Goal: Task Accomplishment & Management: Use online tool/utility

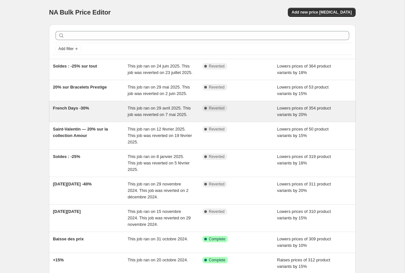
click at [69, 110] on span "French Days -30%" at bounding box center [71, 108] width 36 height 5
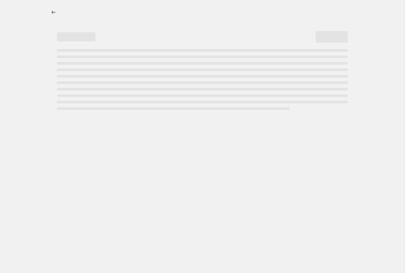
select select "percentage"
select select "pp"
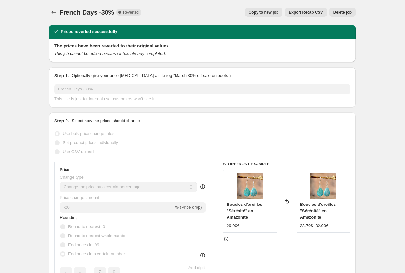
click at [269, 12] on span "Copy to new job" at bounding box center [264, 12] width 30 height 5
select select "percentage"
select select "pp"
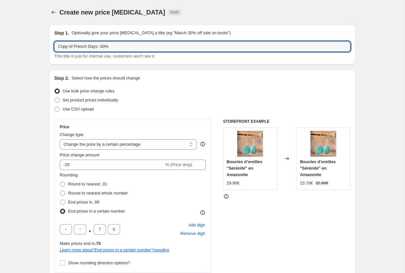
drag, startPoint x: 76, startPoint y: 47, endPoint x: 32, endPoint y: 46, distance: 43.9
type input "French Days -30%"
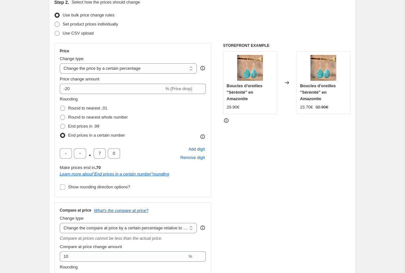
scroll to position [84, 0]
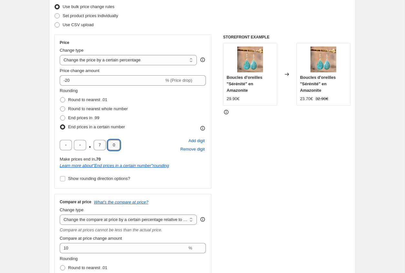
drag, startPoint x: 111, startPoint y: 145, endPoint x: 121, endPoint y: 145, distance: 9.7
click at [121, 145] on div ". 7 0 Add digit Remove digit" at bounding box center [133, 144] width 146 height 17
click at [111, 144] on input "5" at bounding box center [114, 145] width 12 height 10
type input "0"
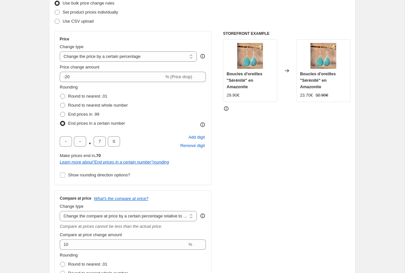
scroll to position [80, 0]
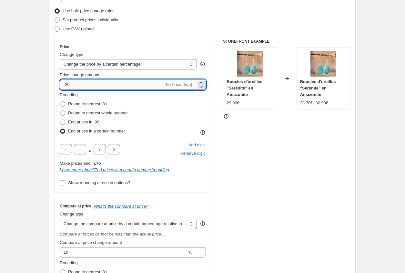
drag, startPoint x: 66, startPoint y: 84, endPoint x: 85, endPoint y: 84, distance: 18.7
click at [79, 84] on input "-20" at bounding box center [112, 84] width 104 height 10
drag, startPoint x: 66, startPoint y: 85, endPoint x: 71, endPoint y: 85, distance: 4.2
click at [71, 85] on input "-20" at bounding box center [112, 84] width 104 height 10
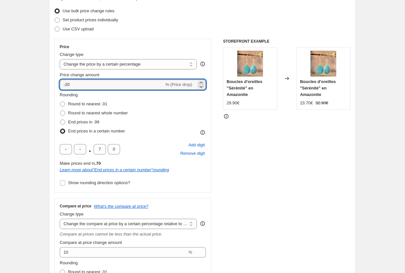
scroll to position [85, 0]
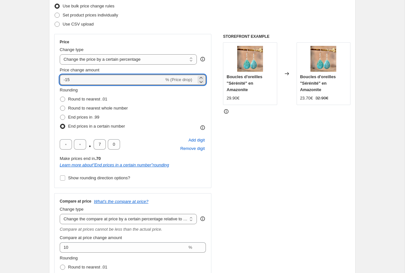
type input "-15"
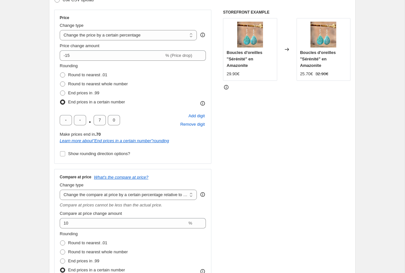
scroll to position [131, 0]
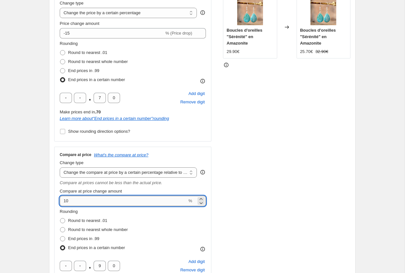
drag, startPoint x: 66, startPoint y: 199, endPoint x: 75, endPoint y: 199, distance: 8.4
click at [73, 199] on input "10" at bounding box center [123, 201] width 127 height 10
click at [14, 153] on div "Create new price [MEDICAL_DATA]. This page is ready Create new price [MEDICAL_D…" at bounding box center [202, 274] width 405 height 811
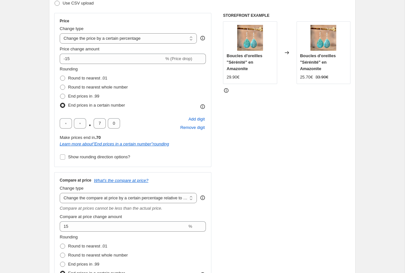
scroll to position [104, 0]
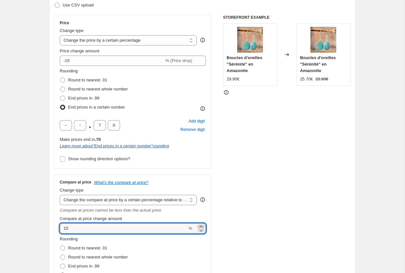
click at [201, 225] on icon at bounding box center [201, 226] width 6 height 6
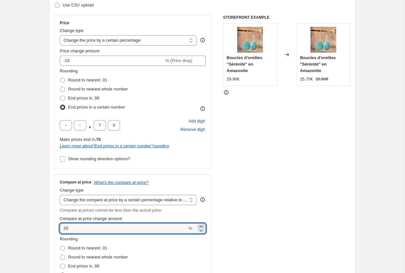
click at [201, 225] on icon at bounding box center [201, 226] width 6 height 6
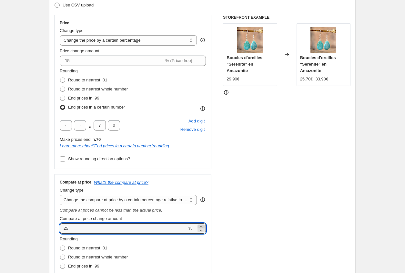
click at [201, 225] on icon at bounding box center [201, 226] width 6 height 6
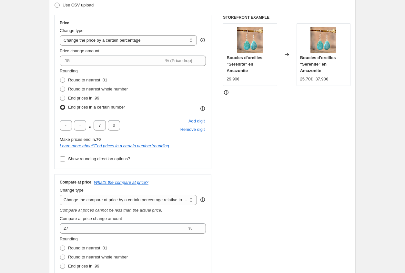
click at [237, 222] on div "STOREFRONT EXAMPLE Boucles d'oreilles "Sérénité" en Amazonite 29.90€ Changed to…" at bounding box center [286, 176] width 127 height 322
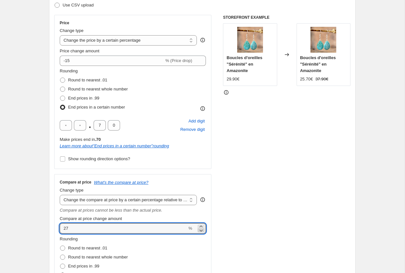
click at [200, 231] on icon at bounding box center [201, 230] width 6 height 6
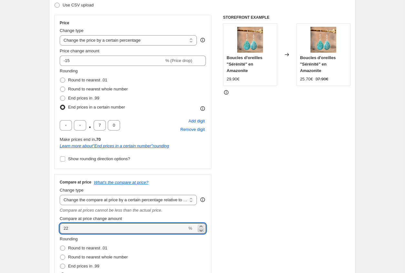
click at [200, 231] on icon at bounding box center [201, 230] width 6 height 6
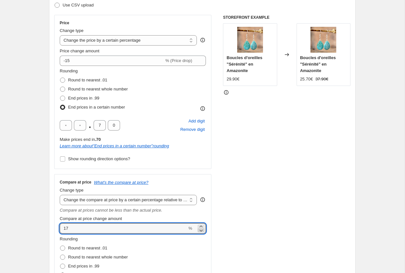
click at [200, 231] on icon at bounding box center [201, 230] width 6 height 6
click at [237, 224] on div "STOREFRONT EXAMPLE Boucles d'oreilles "Sérénité" en Amazonite 29.90€ Changed to…" at bounding box center [286, 176] width 127 height 322
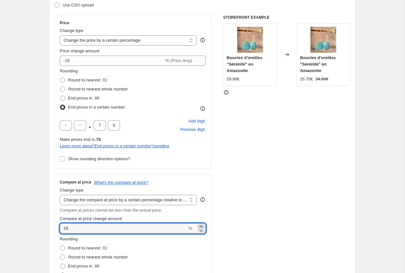
click at [200, 225] on icon at bounding box center [201, 226] width 6 height 6
click at [258, 225] on div "STOREFRONT EXAMPLE Boucles d'oreilles "Sérénité" en Amazonite 29.90€ Changed to…" at bounding box center [286, 176] width 127 height 322
click at [201, 226] on icon at bounding box center [200, 226] width 3 height 2
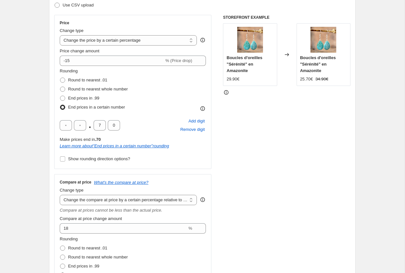
click at [227, 226] on div "STOREFRONT EXAMPLE Boucles d'oreilles "Sérénité" en Amazonite 29.90€ Changed to…" at bounding box center [286, 176] width 127 height 322
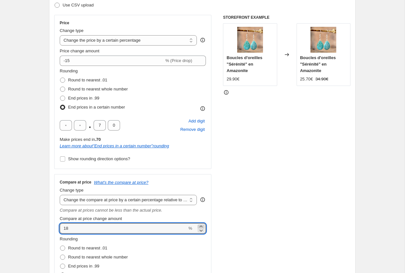
click at [200, 226] on icon at bounding box center [200, 226] width 3 height 2
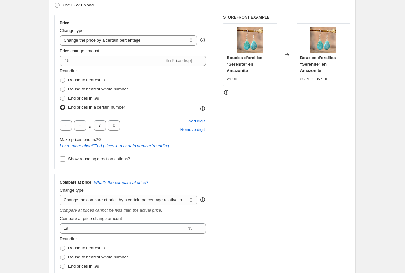
click at [207, 226] on div "Compare at price What's the compare at price? Change type Change the compare at…" at bounding box center [132, 255] width 157 height 163
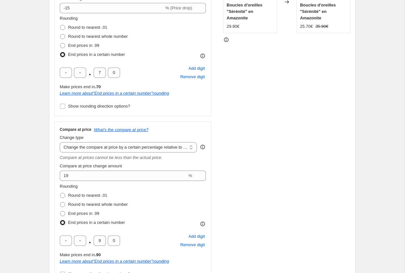
scroll to position [160, 0]
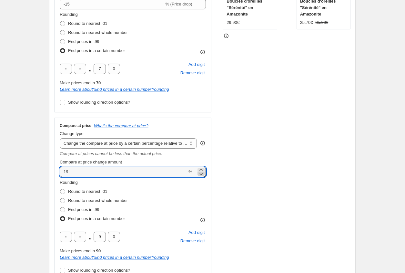
click at [202, 173] on icon at bounding box center [201, 173] width 6 height 6
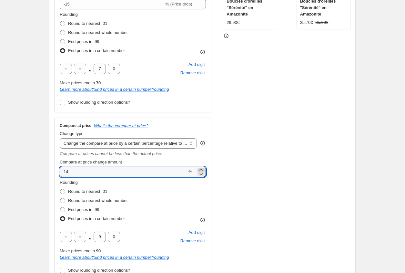
click at [201, 169] on icon at bounding box center [201, 169] width 6 height 6
type input "15"
click at [36, 133] on div "Create new price [MEDICAL_DATA]. This page is ready Create new price [MEDICAL_D…" at bounding box center [202, 245] width 405 height 811
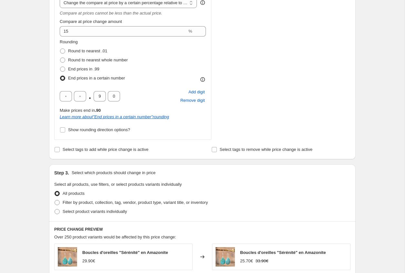
scroll to position [313, 0]
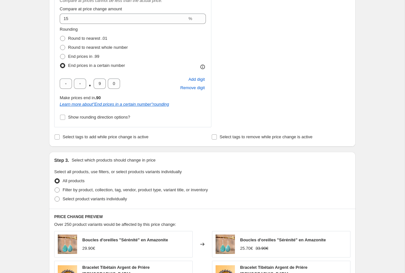
click at [34, 95] on div "Create new price [MEDICAL_DATA]. This page is ready Create new price [MEDICAL_D…" at bounding box center [202, 92] width 405 height 811
click at [33, 66] on div "Create new price [MEDICAL_DATA]. This page is ready Create new price [MEDICAL_D…" at bounding box center [202, 92] width 405 height 811
click at [17, 96] on div "Create new price [MEDICAL_DATA]. This page is ready Create new price [MEDICAL_D…" at bounding box center [202, 92] width 405 height 811
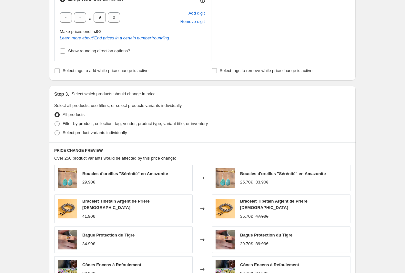
scroll to position [379, 0]
click at [22, 99] on div "Create new price [MEDICAL_DATA]. This page is ready Create new price [MEDICAL_D…" at bounding box center [202, 26] width 405 height 811
click at [57, 123] on span at bounding box center [57, 123] width 5 height 5
click at [55, 122] on input "Filter by product, collection, tag, vendor, product type, variant title, or inv…" at bounding box center [55, 121] width 0 height 0
radio input "true"
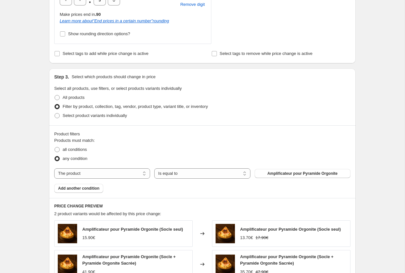
scroll to position [403, 0]
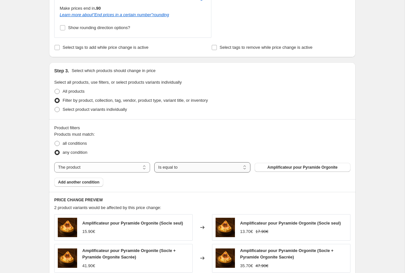
click at [188, 165] on select "Is equal to Is not equal to" at bounding box center [202, 167] width 96 height 10
click at [68, 167] on select "The product The product's collection The product's tag The product's vendor The…" at bounding box center [102, 167] width 96 height 10
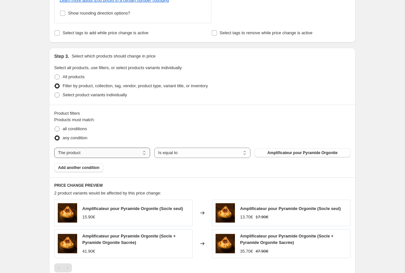
click at [76, 157] on select "The product The product's collection The product's tag The product's vendor The…" at bounding box center [102, 152] width 96 height 10
select select "tag"
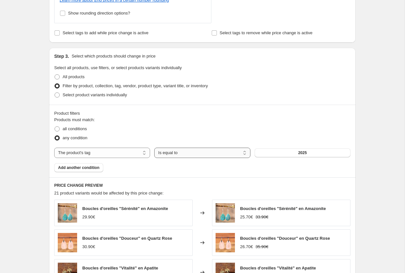
click at [180, 152] on select "Is equal to Is not equal to" at bounding box center [202, 152] width 96 height 10
select select "not_equal"
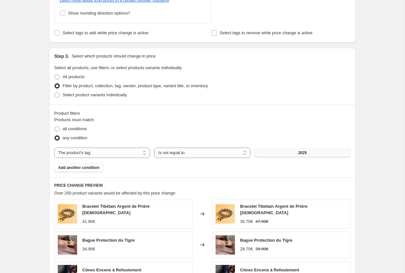
click at [299, 154] on span "2025" at bounding box center [302, 152] width 9 height 5
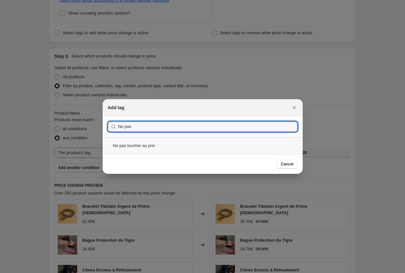
type input "Ne pas"
click at [142, 148] on div "Ne pas toucher au prix" at bounding box center [203, 145] width 200 height 17
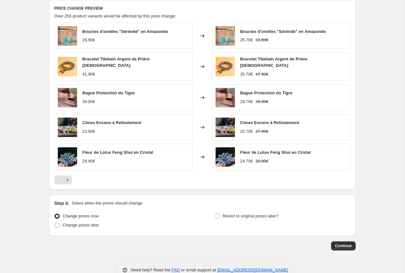
scroll to position [594, 0]
click at [94, 223] on span "Change prices later" at bounding box center [81, 224] width 36 height 5
click at [55, 222] on input "Change prices later" at bounding box center [55, 222] width 0 height 0
radio input "true"
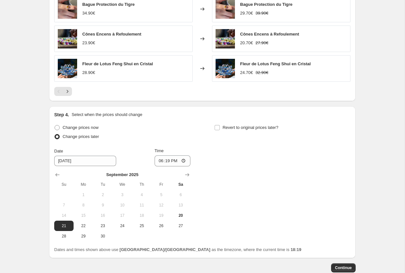
scroll to position [700, 0]
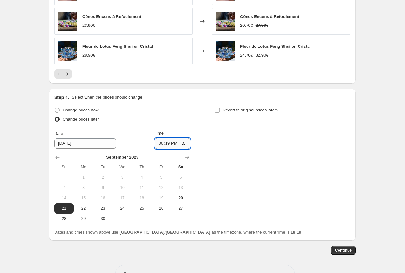
click at [183, 140] on input "18:19" at bounding box center [173, 143] width 36 height 11
click at [123, 208] on span "24" at bounding box center [122, 208] width 14 height 5
type input "[DATE]"
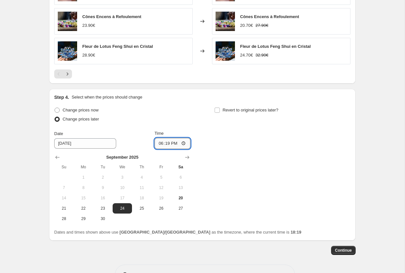
click at [167, 140] on input "18:19" at bounding box center [173, 143] width 36 height 11
type input "10:00"
click at [217, 107] on input "Revert to original prices later?" at bounding box center [217, 109] width 5 height 5
checkbox input "true"
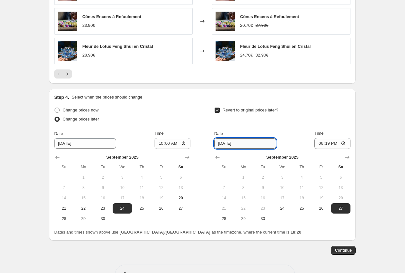
click at [229, 143] on input "[DATE]" at bounding box center [245, 143] width 62 height 10
click at [239, 143] on input "[DATE]" at bounding box center [245, 143] width 62 height 10
click at [346, 155] on icon "Show next month, October 2025" at bounding box center [347, 157] width 6 height 6
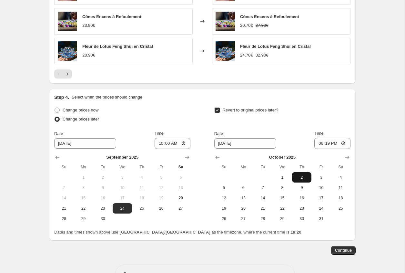
click at [303, 175] on span "2" at bounding box center [302, 177] width 14 height 5
type input "[DATE]"
click at [326, 141] on input "18:19" at bounding box center [332, 143] width 36 height 11
type input "15:00"
click at [328, 142] on input "15:00" at bounding box center [332, 143] width 36 height 11
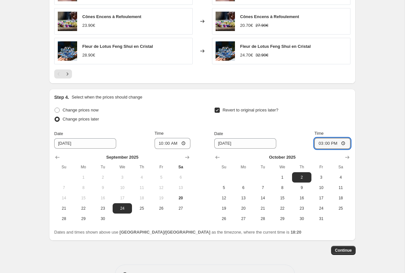
click at [343, 249] on span "Continue" at bounding box center [343, 249] width 17 height 5
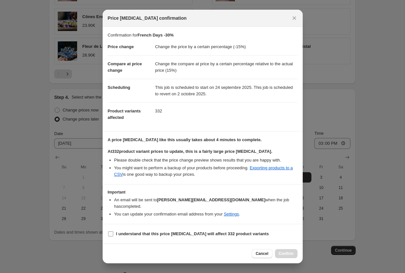
click at [133, 234] on label "I understand that this price [MEDICAL_DATA] will affect 332 product variants" at bounding box center [188, 233] width 161 height 9
click at [113, 234] on input "I understand that this price [MEDICAL_DATA] will affect 332 product variants" at bounding box center [110, 233] width 5 height 5
checkbox input "true"
click at [291, 251] on span "Confirm" at bounding box center [286, 253] width 15 height 5
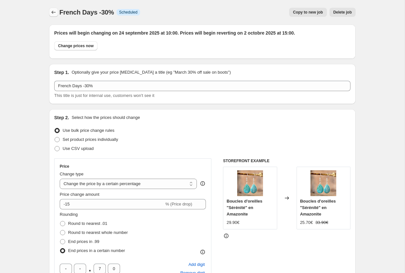
click at [49, 11] on button "Price change jobs" at bounding box center [53, 12] width 9 height 9
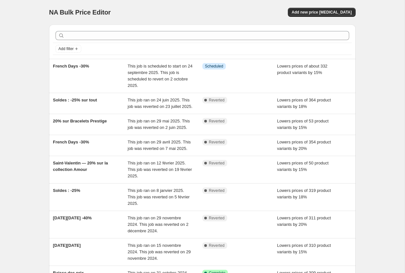
click at [46, 82] on div "Add filter French Days -30% This job is scheduled to start on 24 septembre 2025…" at bounding box center [200, 175] width 312 height 312
click at [19, 70] on div "NA Bulk Price Editor. This page is ready NA Bulk Price Editor Add new price [ME…" at bounding box center [202, 185] width 405 height 371
click at [34, 97] on div "NA Bulk Price Editor. This page is ready NA Bulk Price Editor Add new price [ME…" at bounding box center [202, 185] width 405 height 371
